Goal: Task Accomplishment & Management: Manage account settings

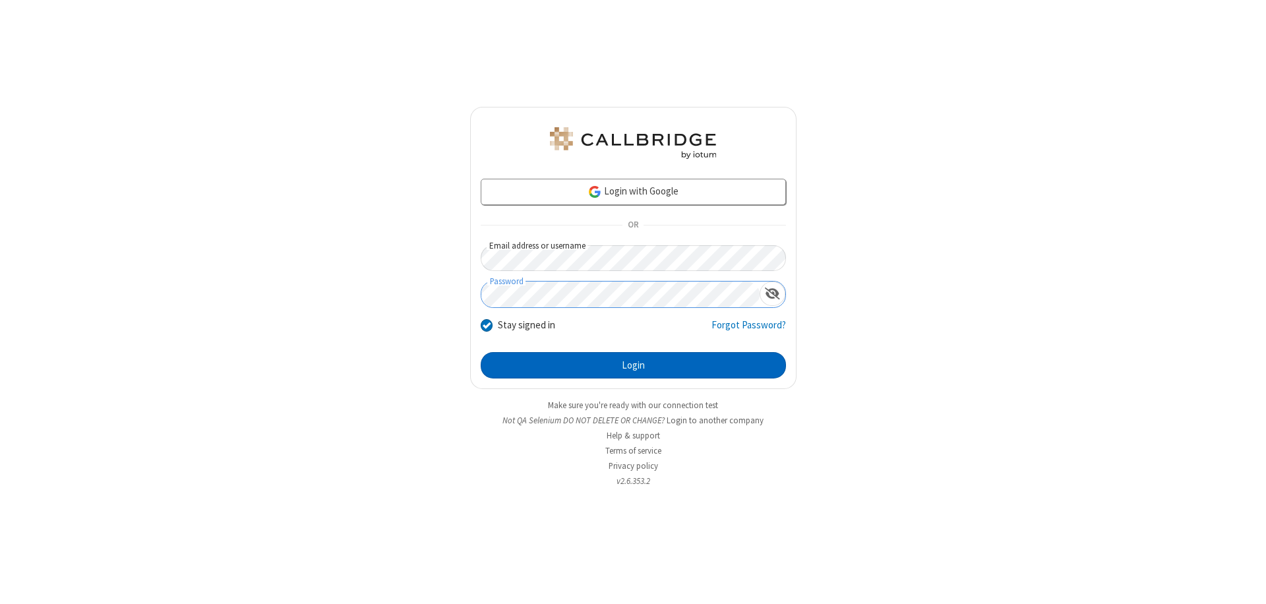
click at [633, 365] on button "Login" at bounding box center [633, 365] width 305 height 26
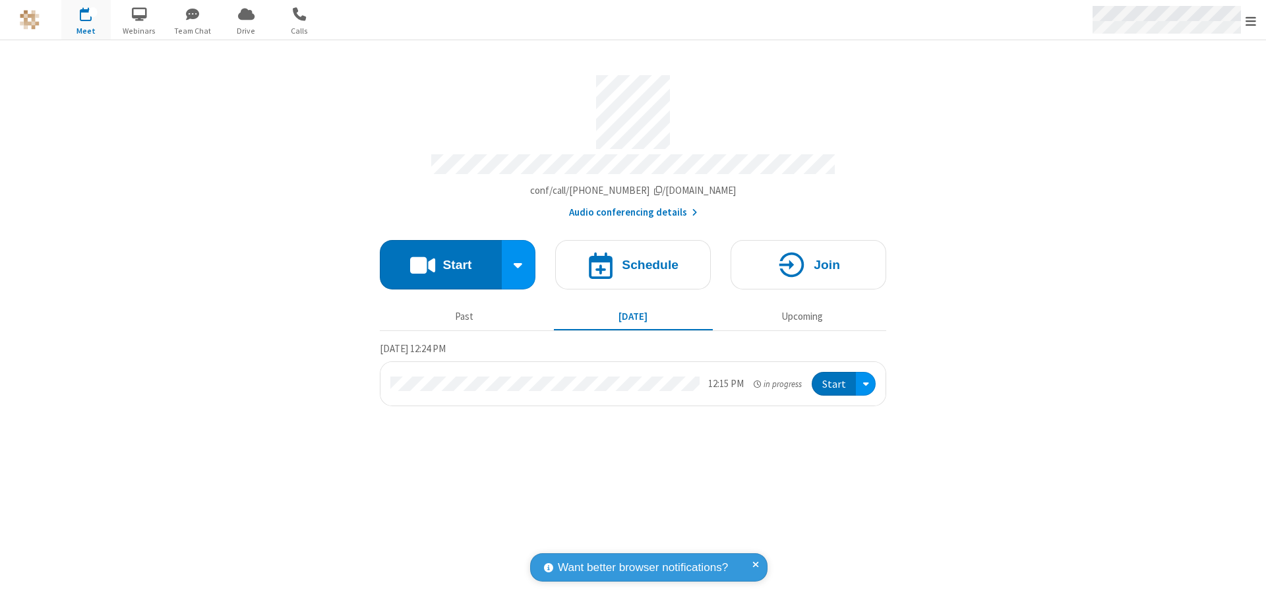
click at [1251, 20] on span "Open menu" at bounding box center [1251, 21] width 11 height 13
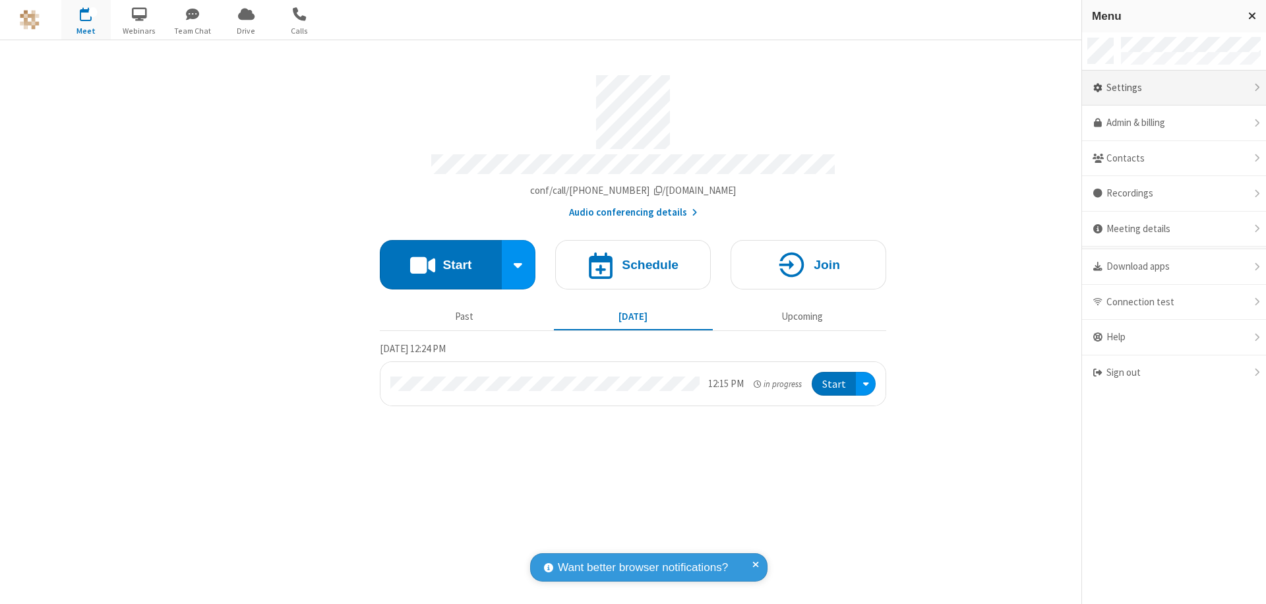
click at [1174, 88] on div "Settings" at bounding box center [1174, 89] width 184 height 36
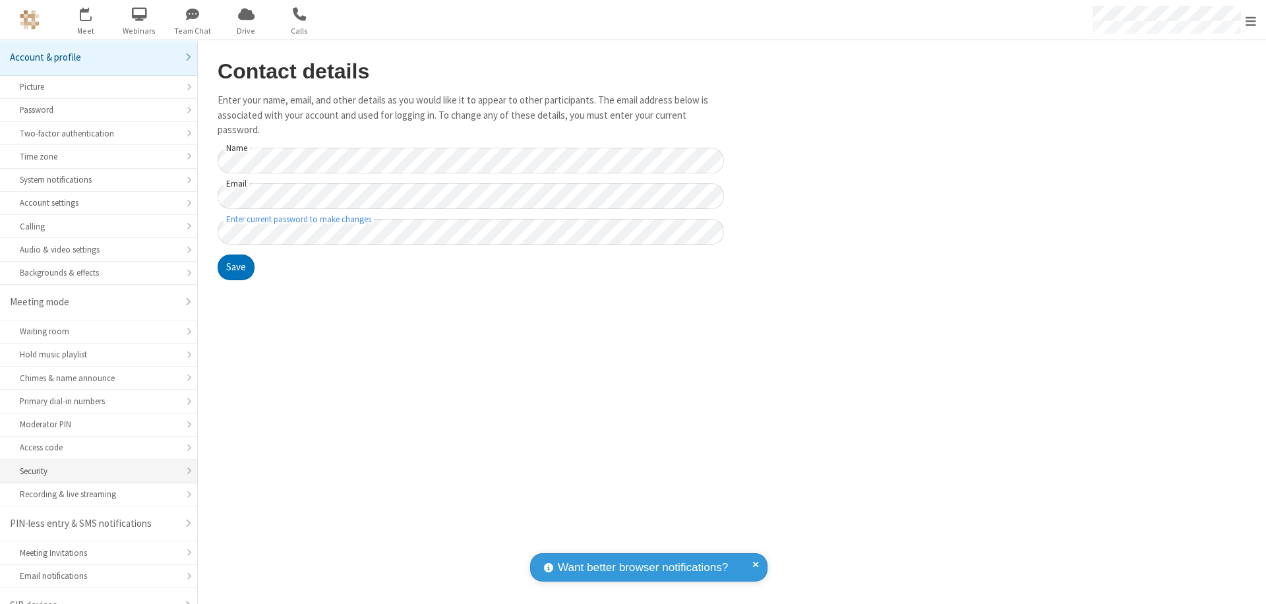
click at [94, 465] on div "Security" at bounding box center [99, 471] width 158 height 13
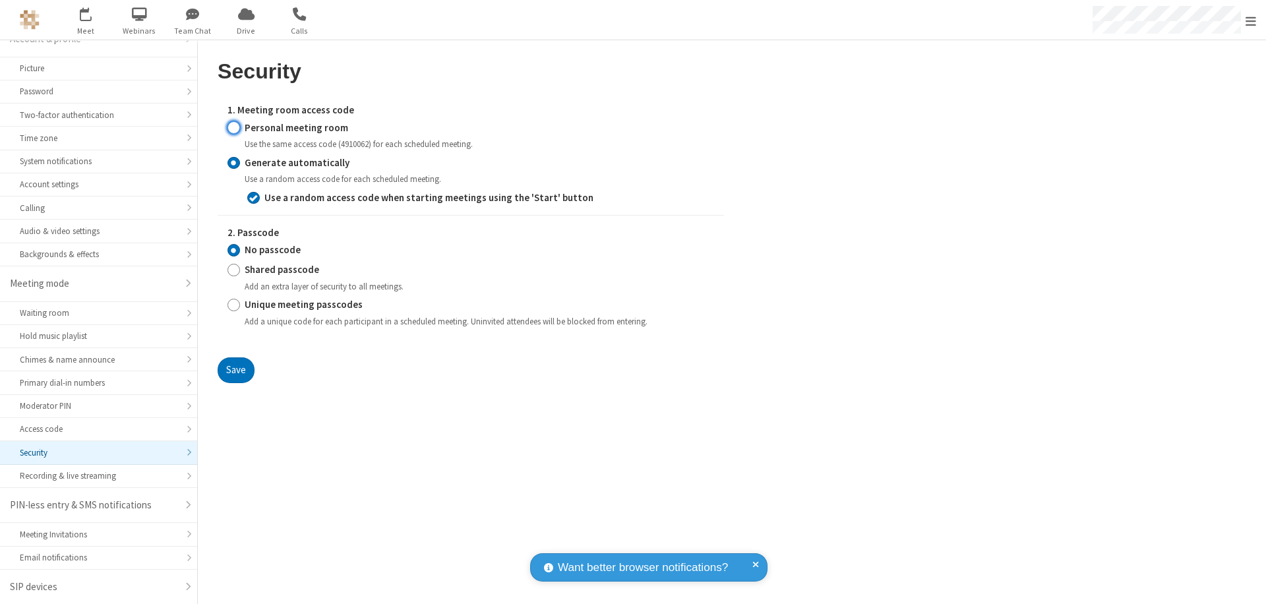
click at [233, 127] on input "Personal meeting room" at bounding box center [234, 128] width 13 height 14
radio input "true"
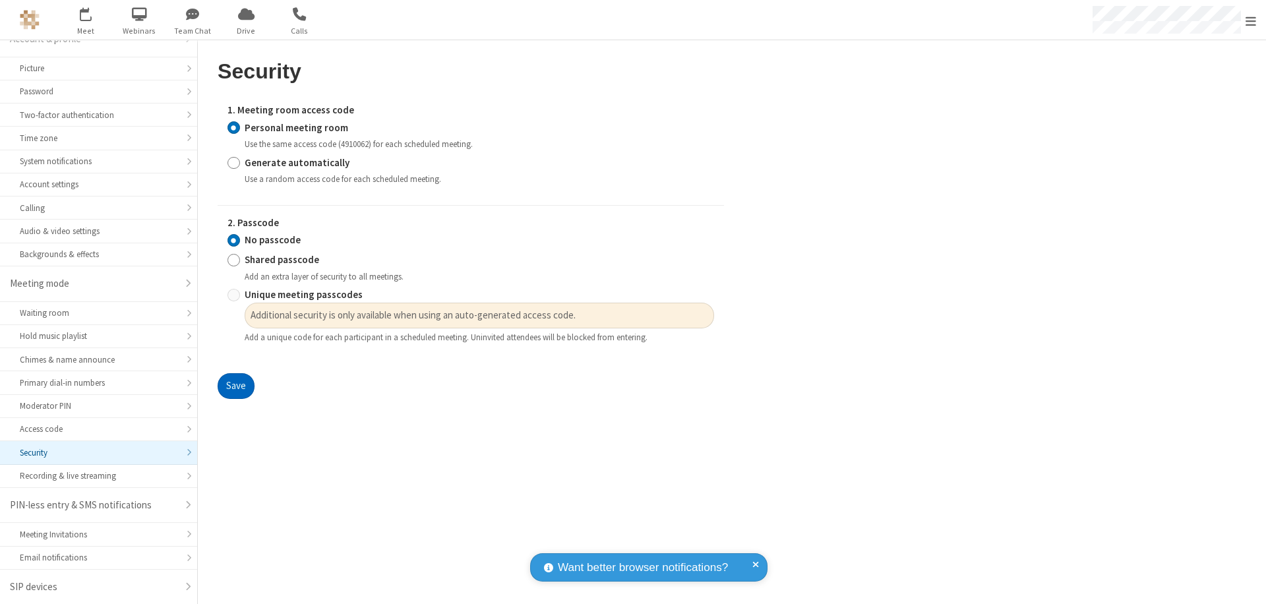
click at [235, 386] on button "Save" at bounding box center [236, 386] width 37 height 26
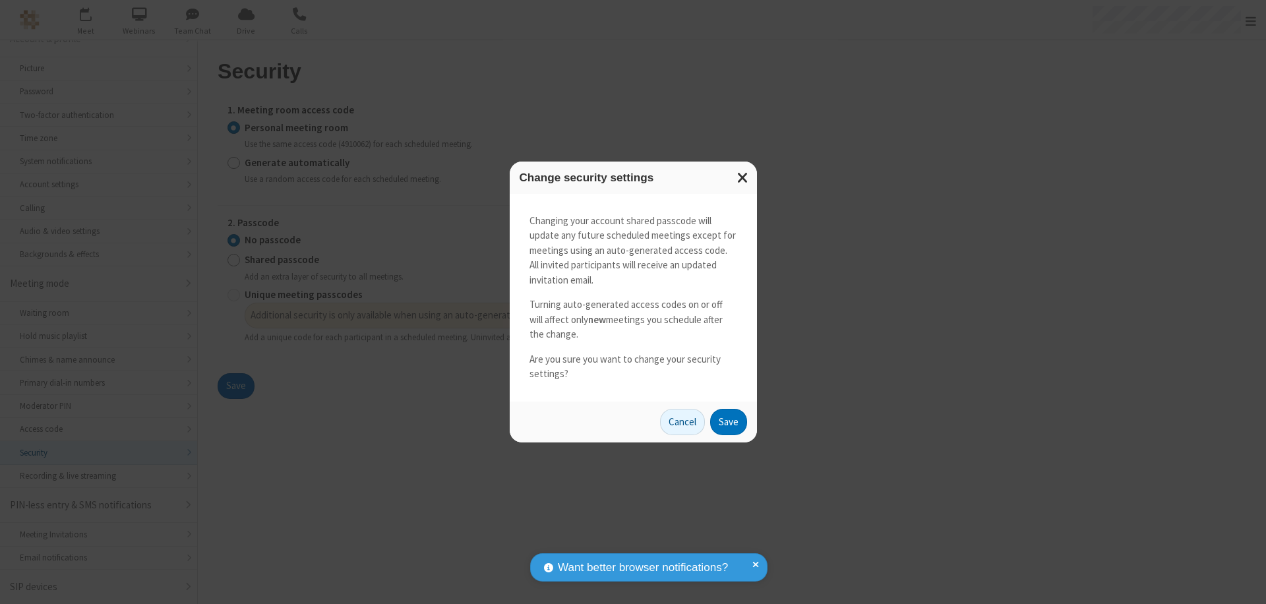
click at [728, 421] on button "Save" at bounding box center [728, 422] width 37 height 26
